Goal: Book appointment/travel/reservation

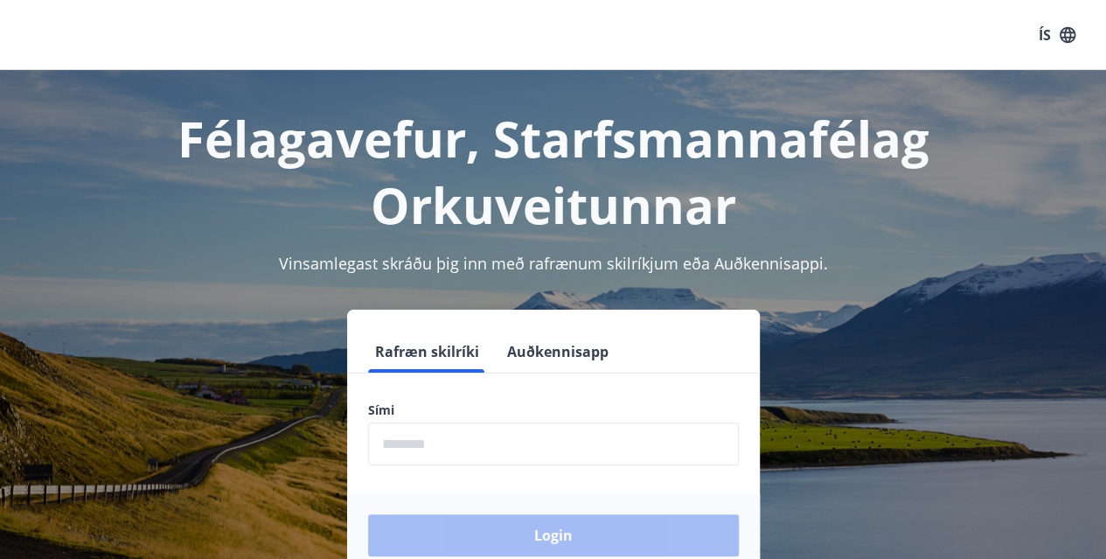
click at [489, 468] on form "Rafræn skilríki Auðkennisapp Sími ​ Login" at bounding box center [553, 454] width 413 height 247
click at [463, 449] on input "phone" at bounding box center [553, 443] width 371 height 43
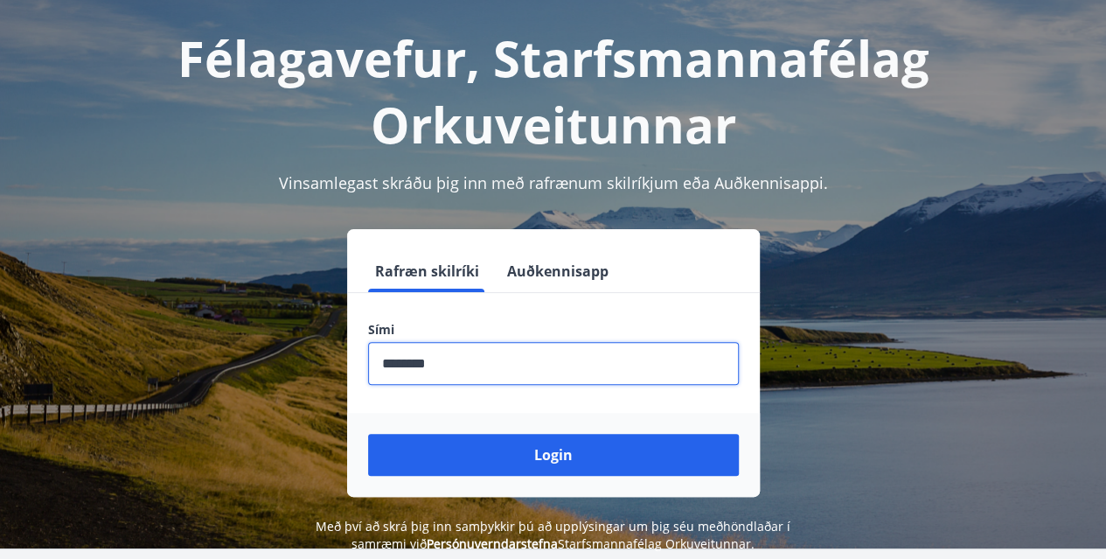
scroll to position [96, 0]
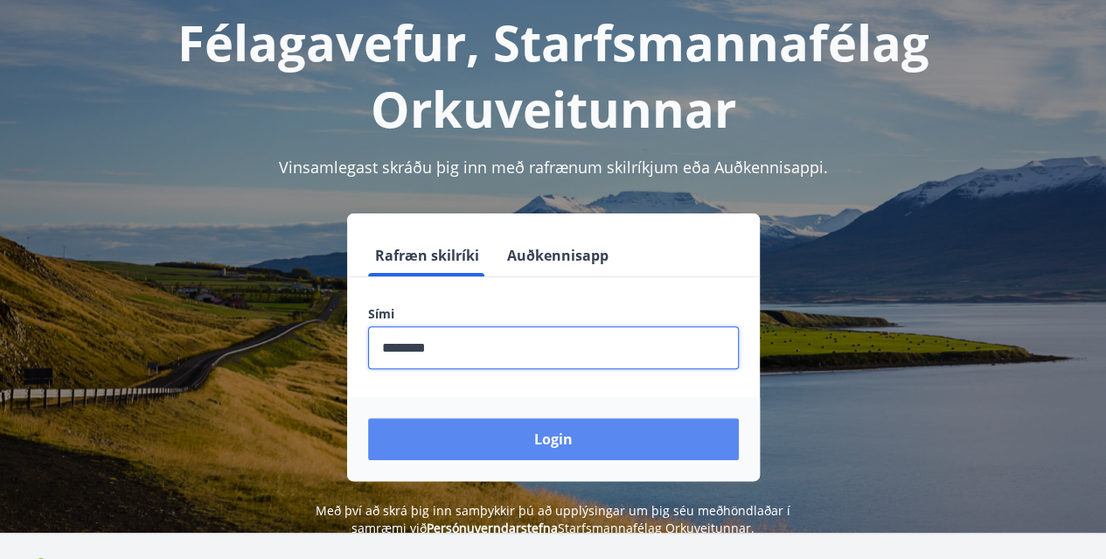
type input "********"
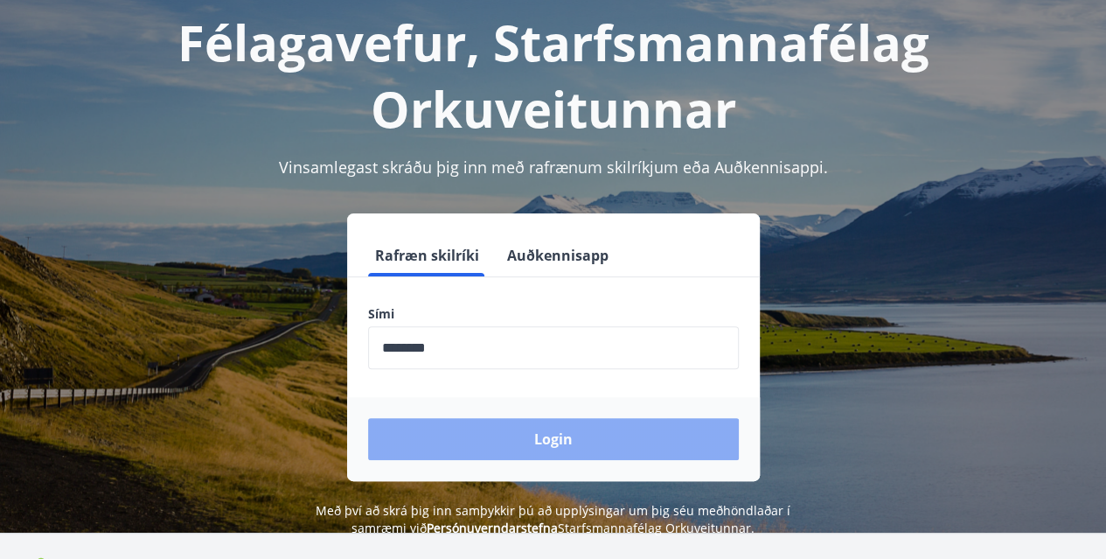
click at [461, 444] on button "Login" at bounding box center [553, 439] width 371 height 42
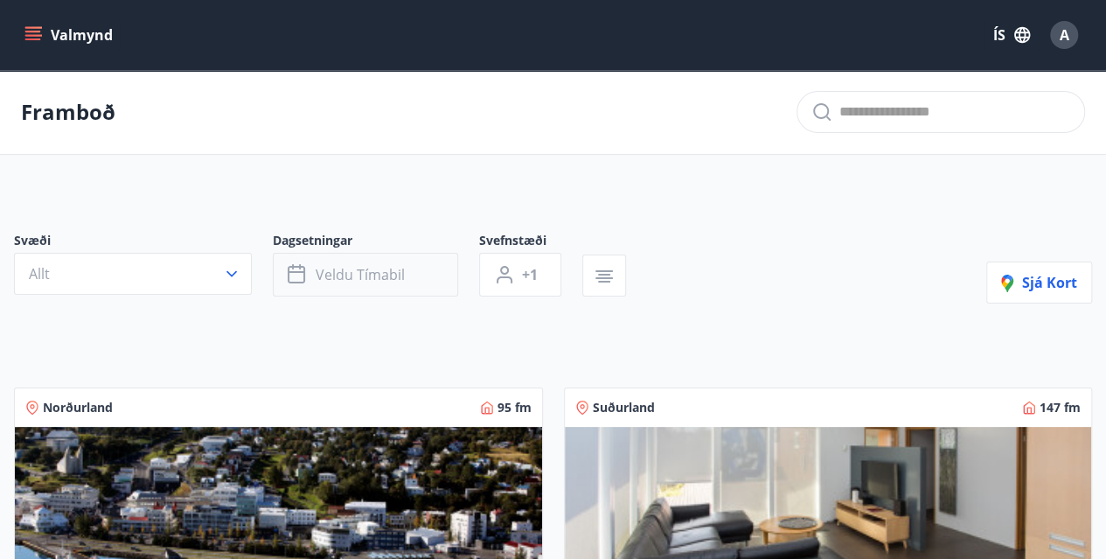
click at [338, 265] on span "Veldu tímabil" at bounding box center [360, 274] width 89 height 19
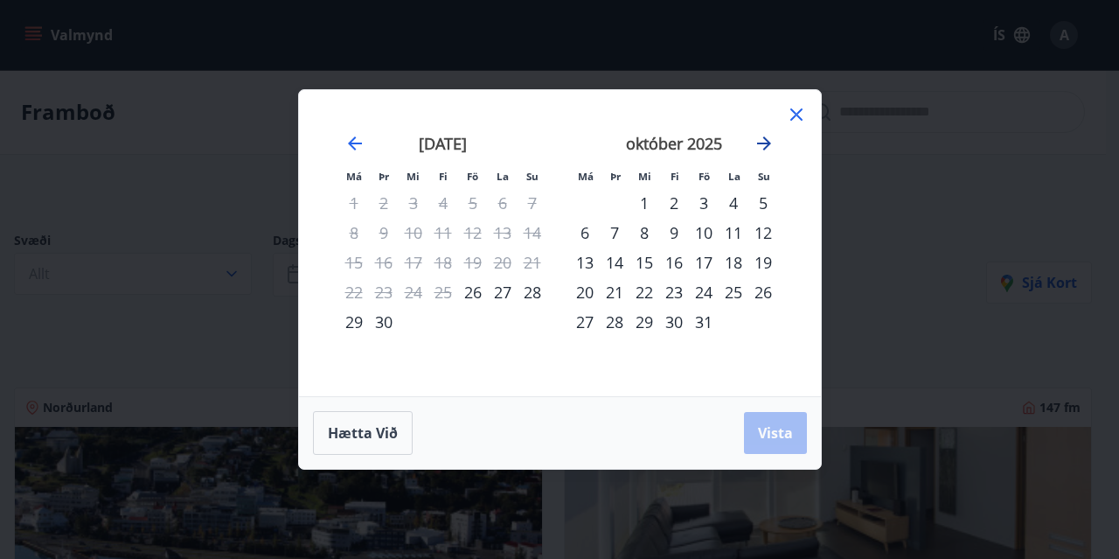
click at [763, 144] on icon "Move forward to switch to the next month." at bounding box center [764, 143] width 14 height 14
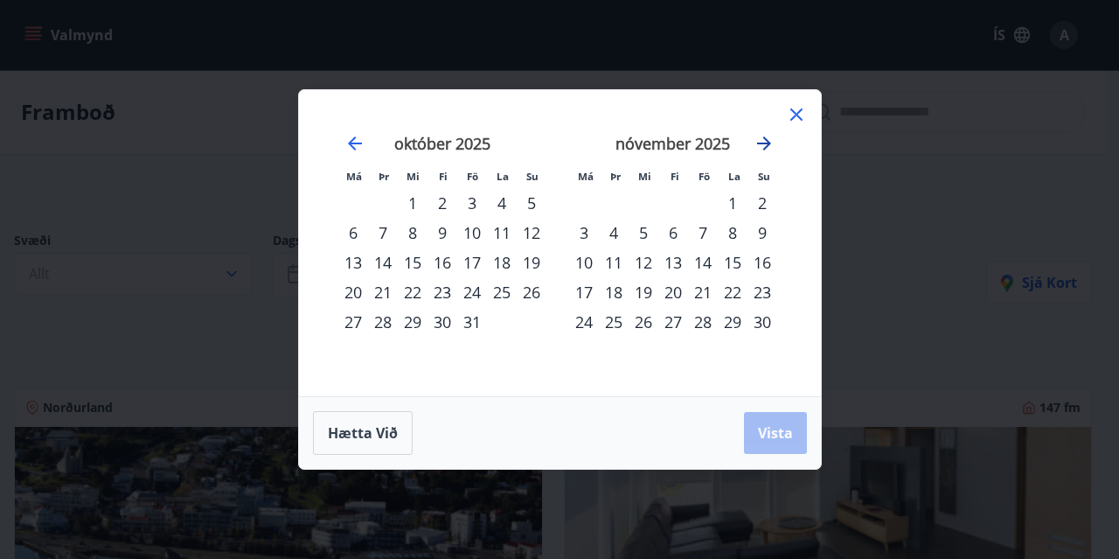
click at [763, 144] on icon "Move forward to switch to the next month." at bounding box center [764, 143] width 14 height 14
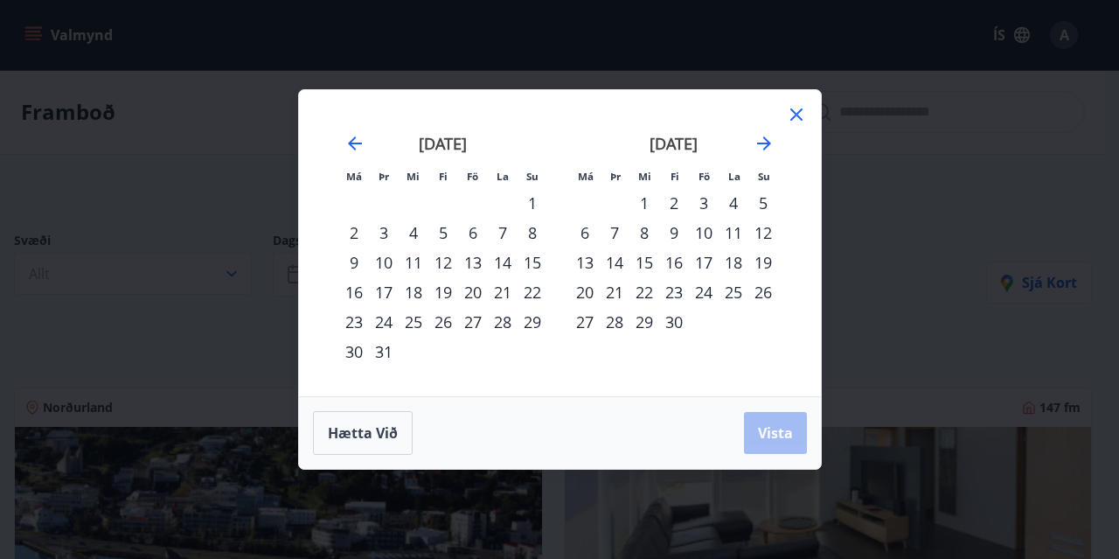
click at [474, 295] on div "20" at bounding box center [473, 292] width 30 height 30
click at [352, 333] on div "23" at bounding box center [354, 322] width 30 height 30
click at [784, 440] on span "Vista" at bounding box center [775, 432] width 35 height 19
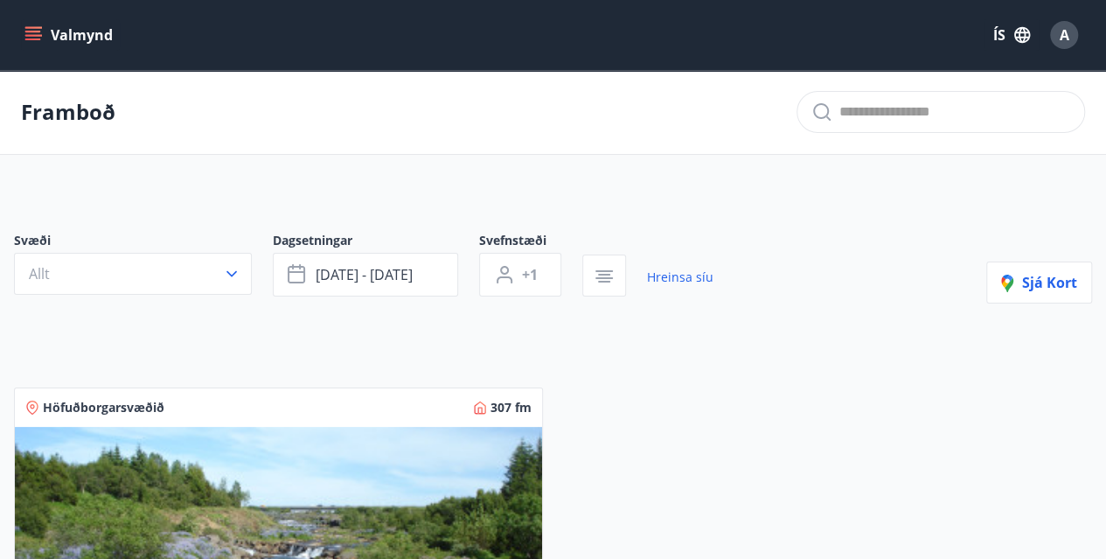
click at [77, 123] on p "Framboð" at bounding box center [68, 112] width 94 height 30
click at [53, 112] on p "Framboð" at bounding box center [68, 112] width 94 height 30
click at [46, 25] on button "Valmynd" at bounding box center [70, 34] width 99 height 31
